Goal: Information Seeking & Learning: Check status

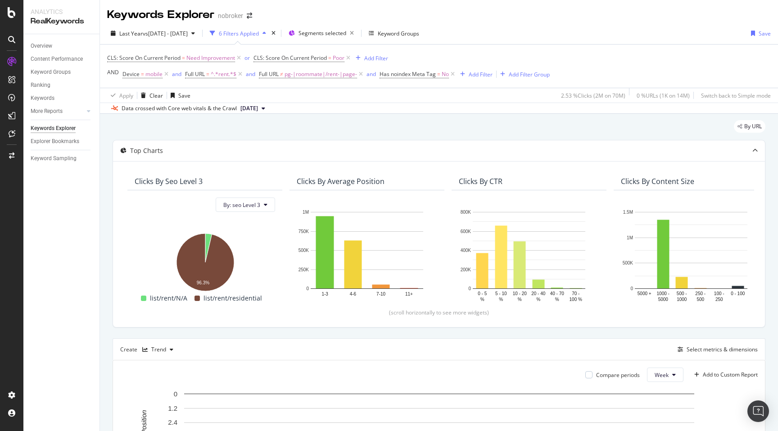
scroll to position [0, 1861]
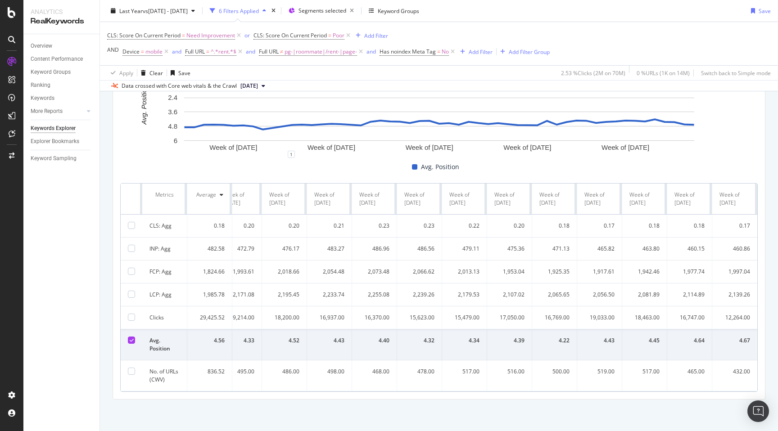
click at [112, 261] on div "By URL Top Charts Clicks By seo Level 3 By: seo Level 3 Hold CMD (⌘) while clic…" at bounding box center [439, 110] width 678 height 642
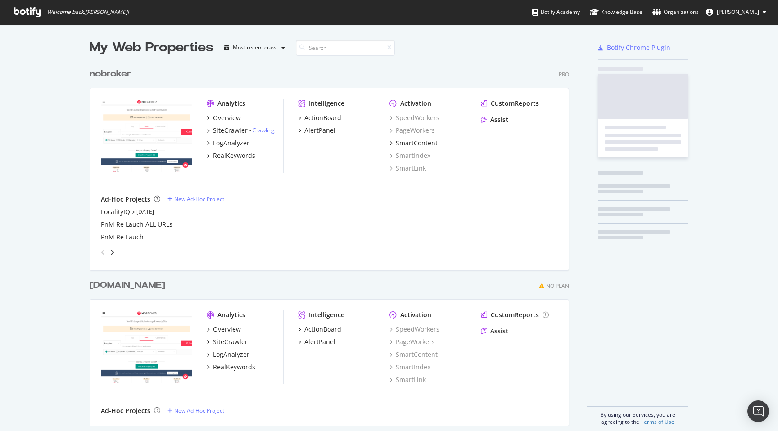
scroll to position [369, 486]
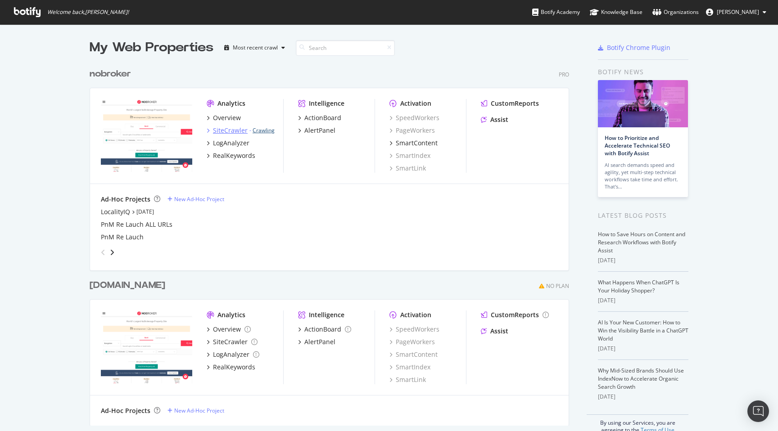
click at [269, 131] on link "Crawling" at bounding box center [263, 130] width 22 height 8
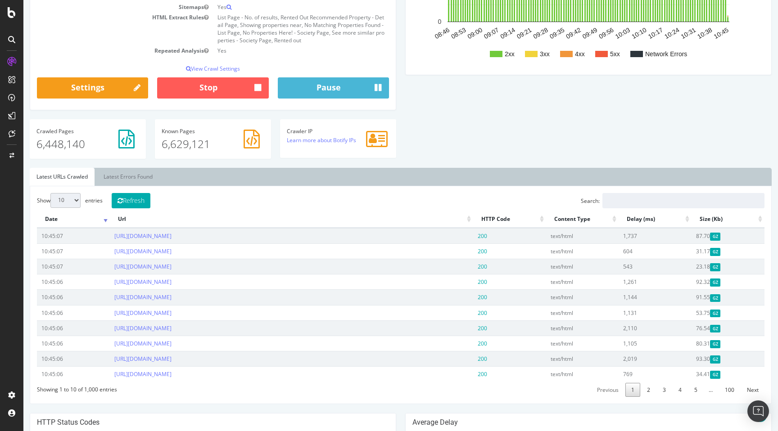
scroll to position [196, 0]
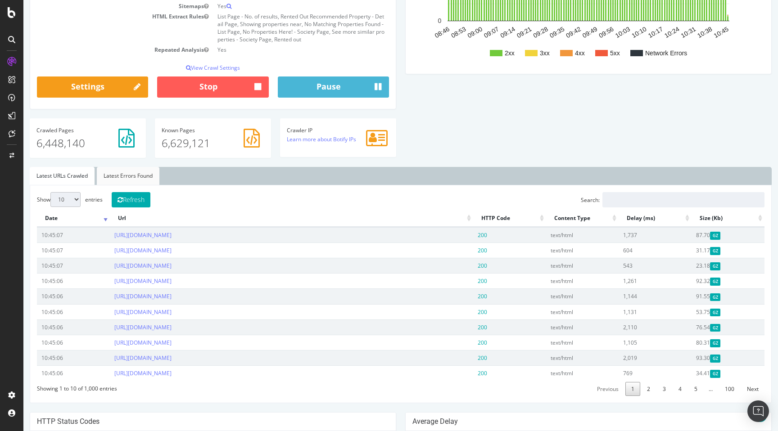
click at [150, 177] on link "Latest Errors Found" at bounding box center [128, 176] width 63 height 18
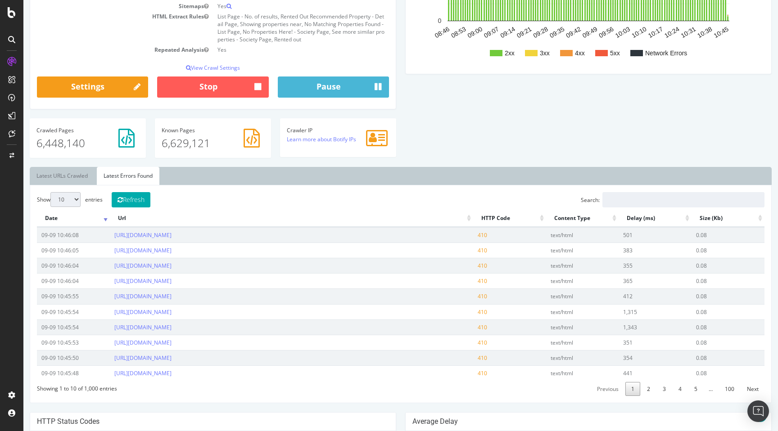
click at [58, 201] on select "10 25 50 100" at bounding box center [65, 199] width 30 height 15
select select "100"
click at [50, 192] on select "10 25 50 100" at bounding box center [65, 199] width 30 height 15
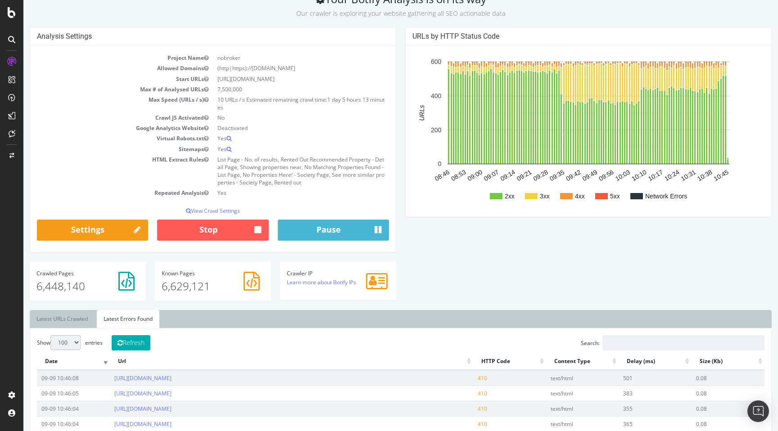
scroll to position [84, 0]
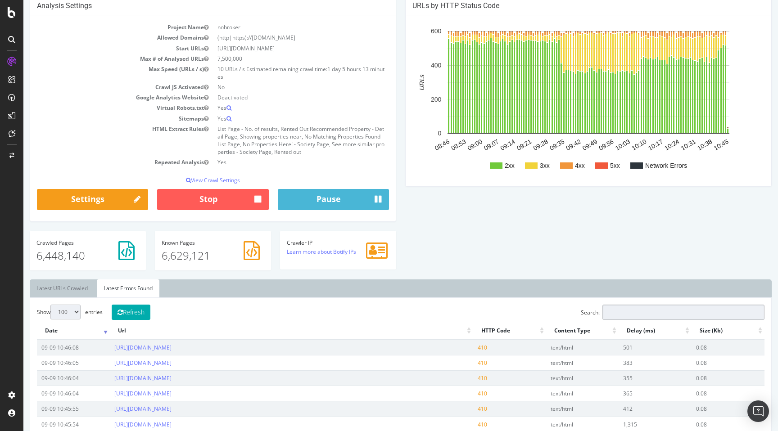
click at [660, 305] on input "Search:" at bounding box center [683, 312] width 162 height 15
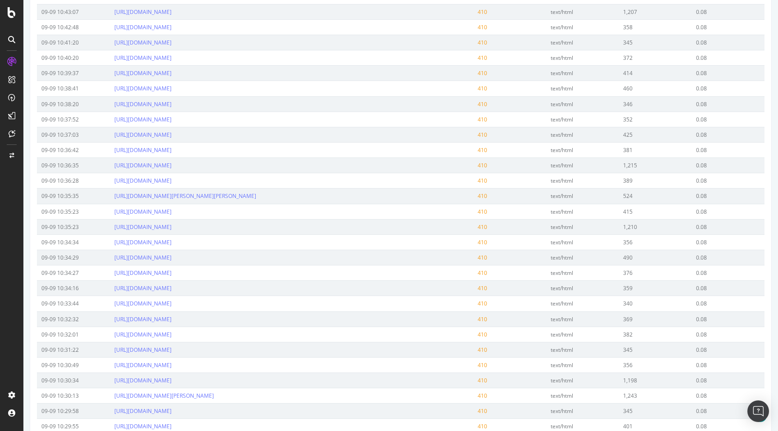
scroll to position [527, 0]
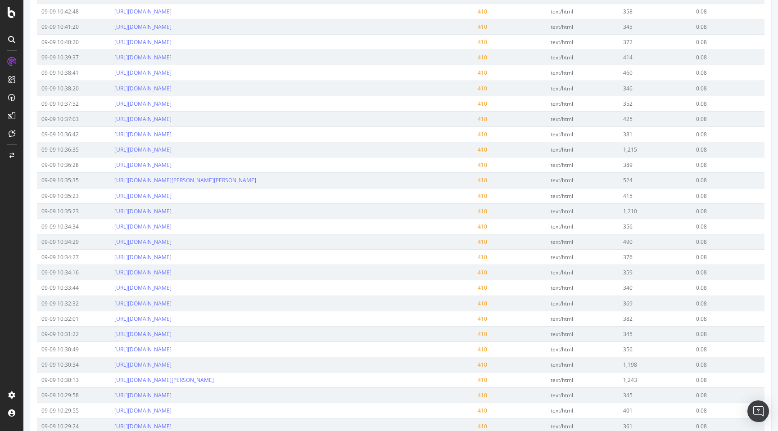
type input "rent"
